Goal: Information Seeking & Learning: Check status

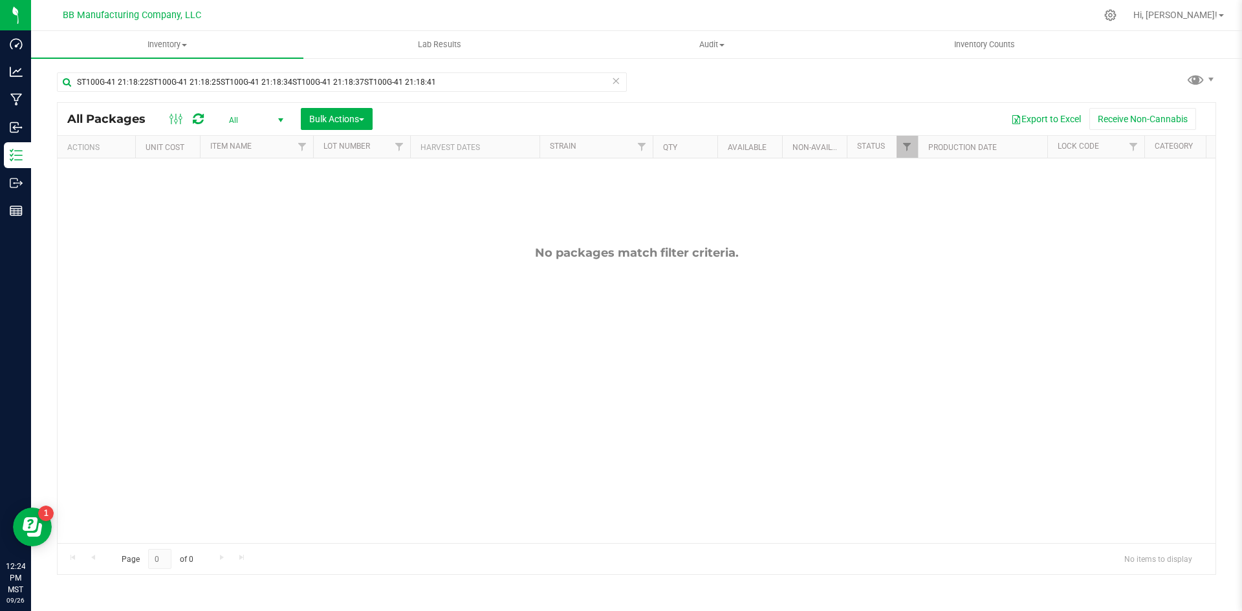
click at [615, 80] on icon at bounding box center [615, 80] width 9 height 16
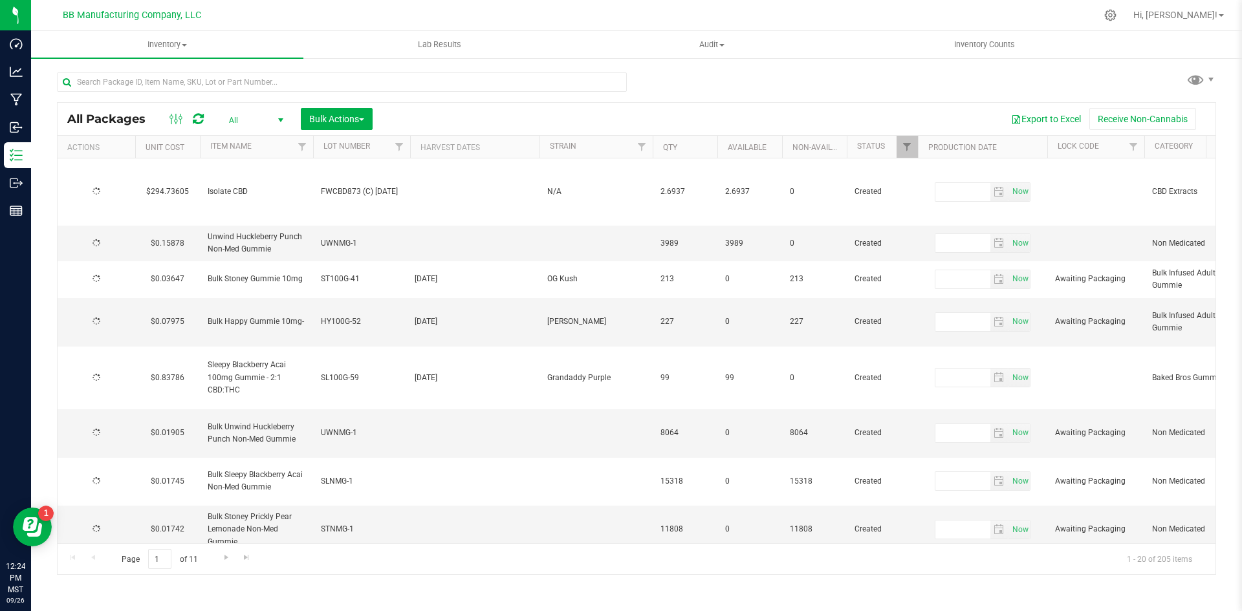
type input "[DATE]"
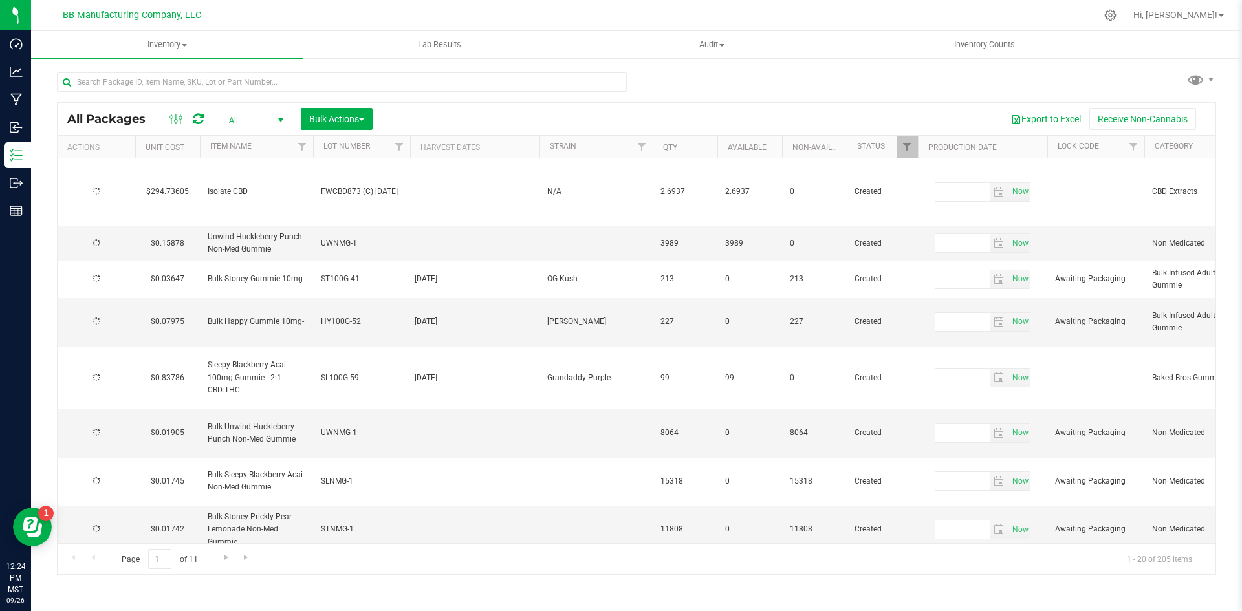
type input "[DATE]"
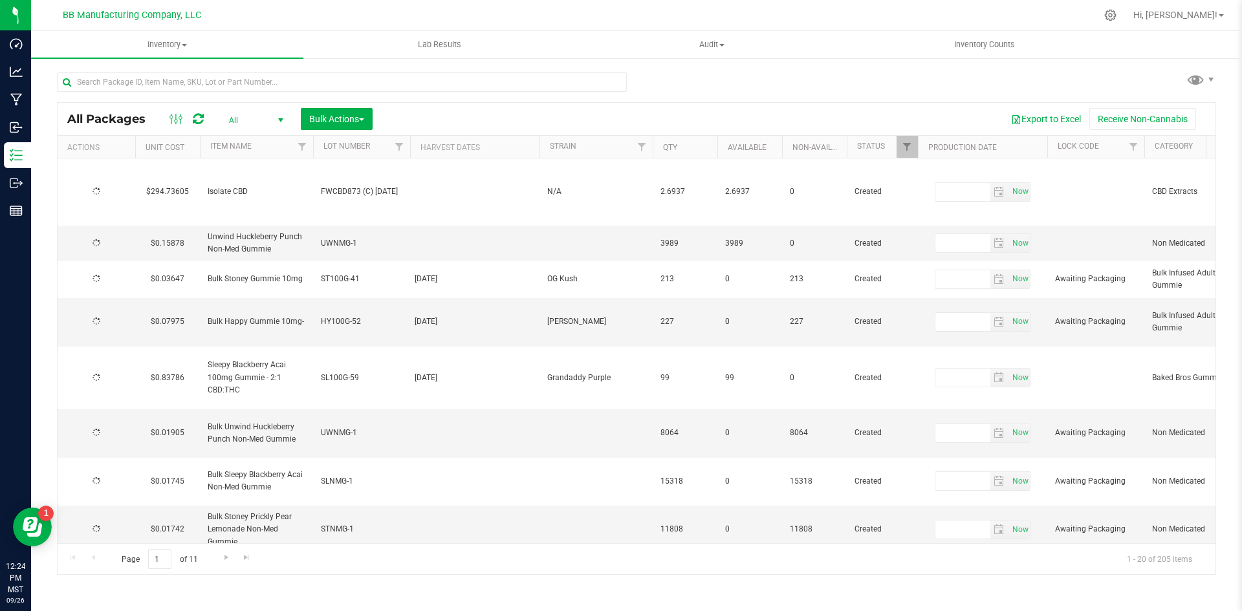
type input "[DATE]"
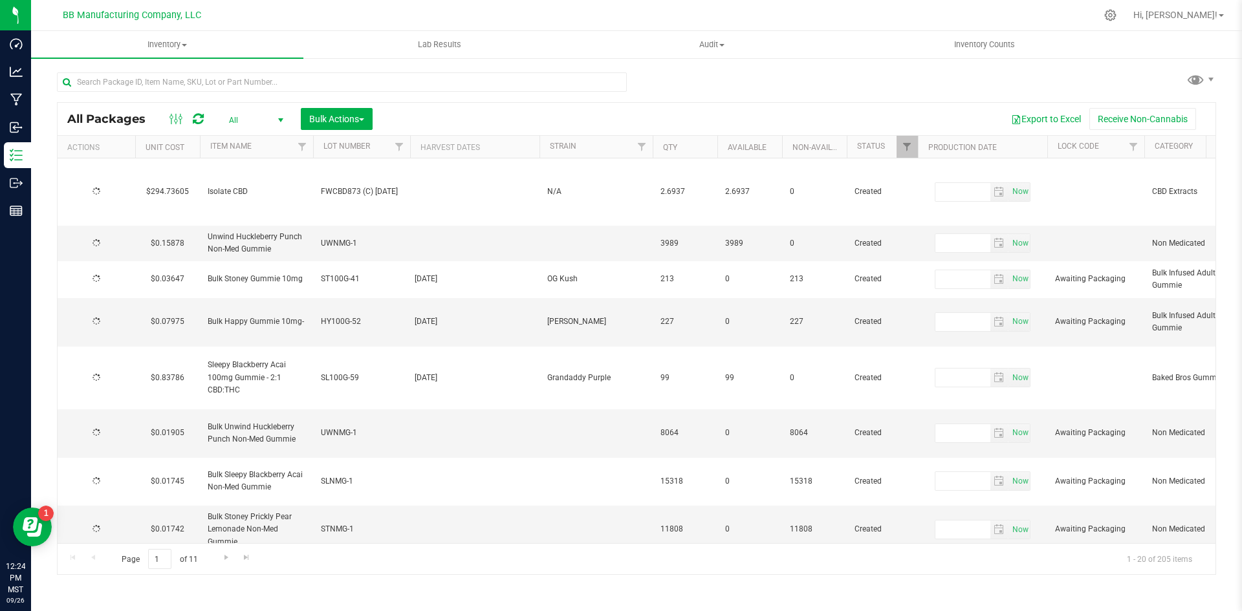
type input "[DATE]"
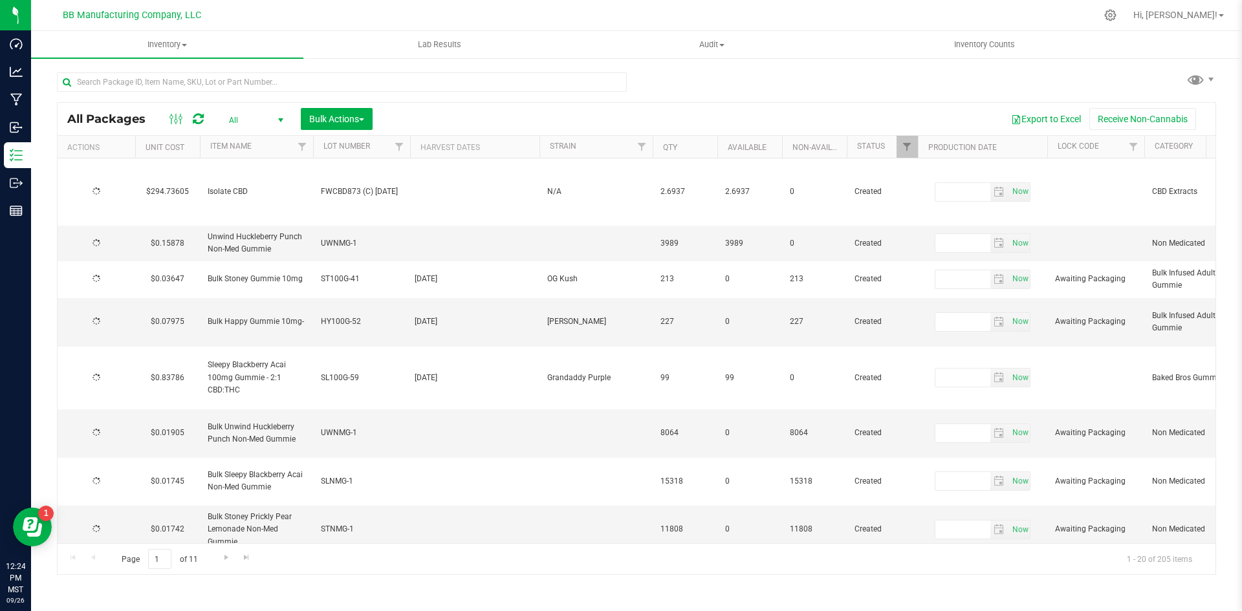
type input "[DATE]"
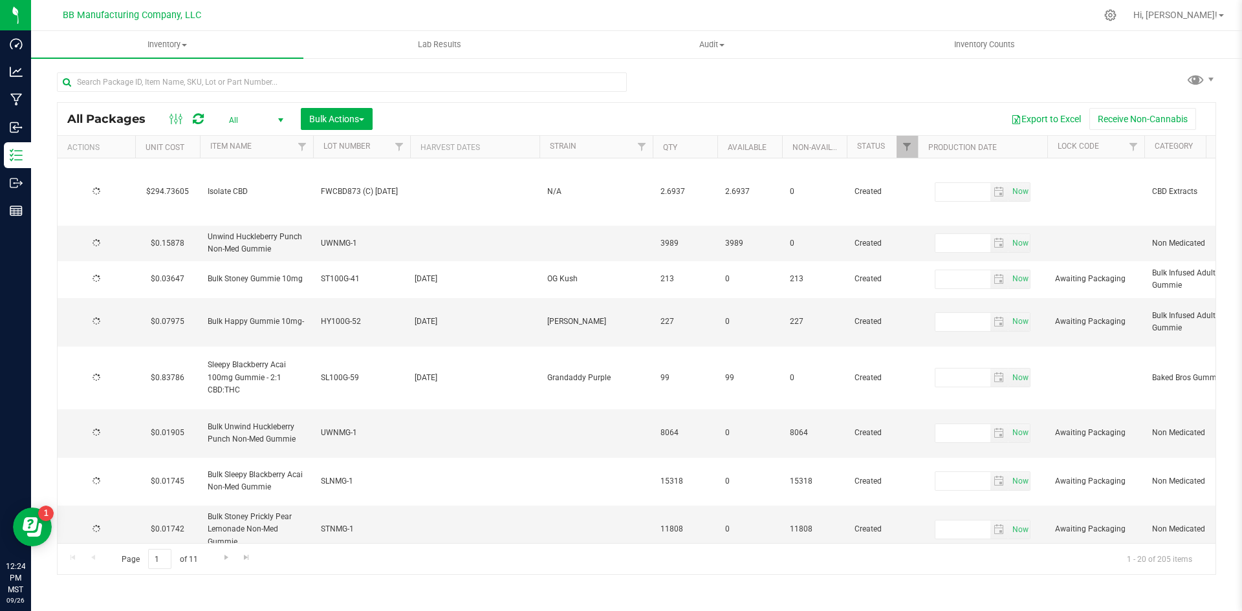
type input "[DATE]"
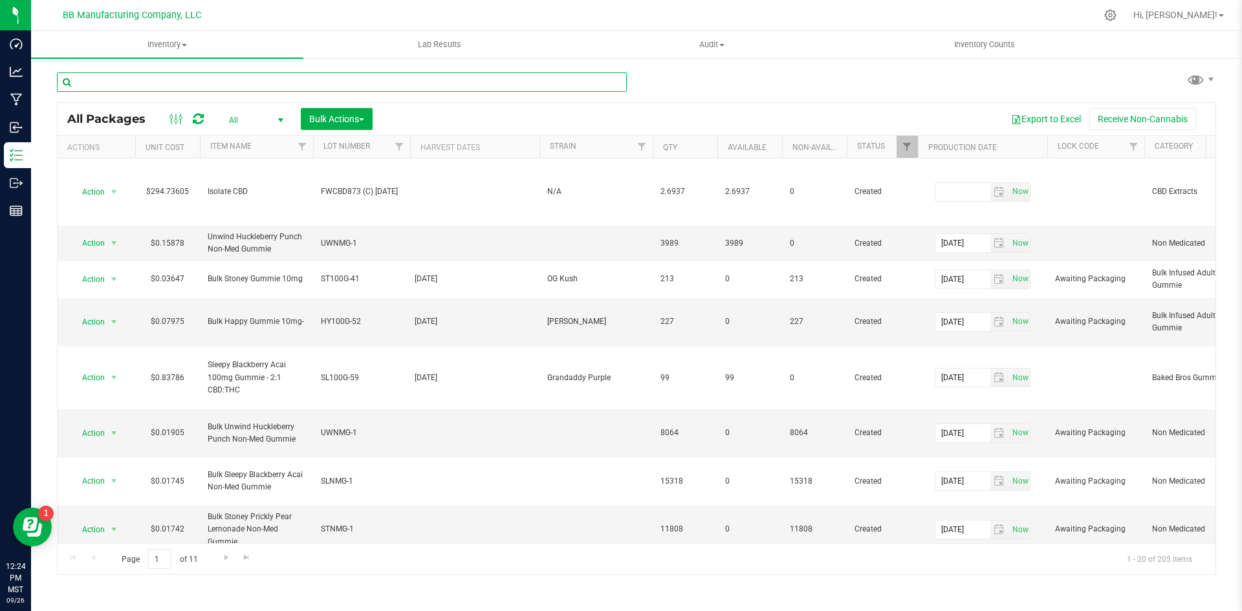
click at [561, 83] on input "text" at bounding box center [342, 81] width 570 height 19
type input "LHR100VB-17 22:09:33"
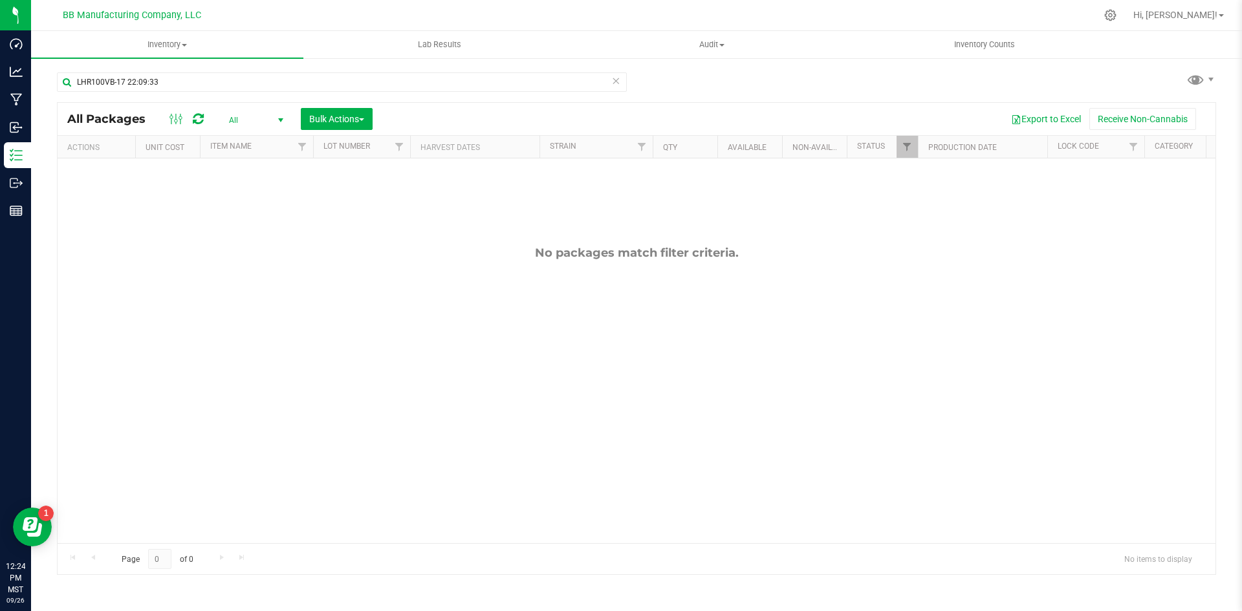
click at [618, 85] on icon at bounding box center [615, 80] width 9 height 16
